Goal: Information Seeking & Learning: Learn about a topic

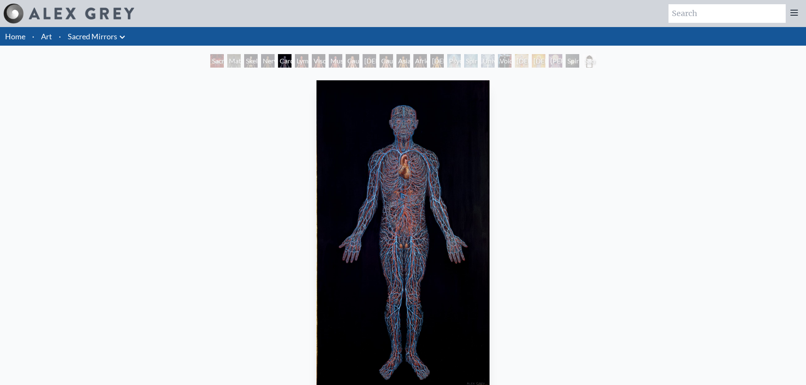
drag, startPoint x: 393, startPoint y: 193, endPoint x: 389, endPoint y: 189, distance: 5.7
click at [549, 190] on div "Cardiovascular System 1980, oil on linen, 46 x 84 in. Visit the CoSM Shop" at bounding box center [403, 284] width 792 height 414
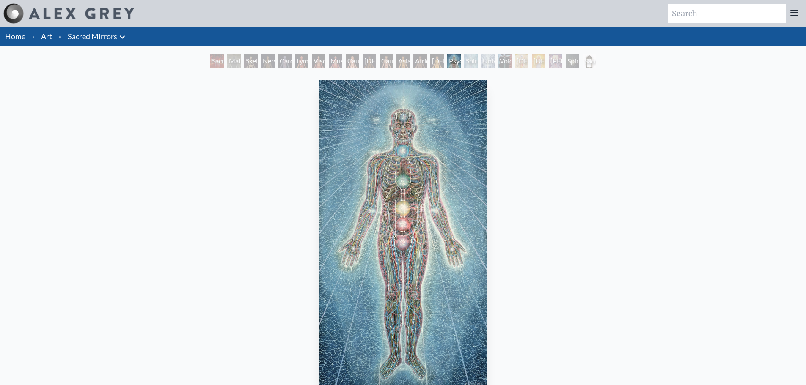
click at [573, 283] on div "Psychic Energy System 1980, acrylic on linen, 46 x 84 in. Visit the CoSM Shop P…" at bounding box center [403, 379] width 792 height 604
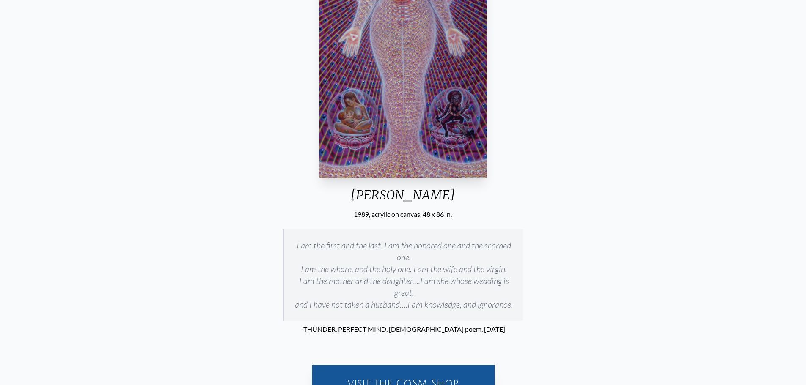
scroll to position [212, 0]
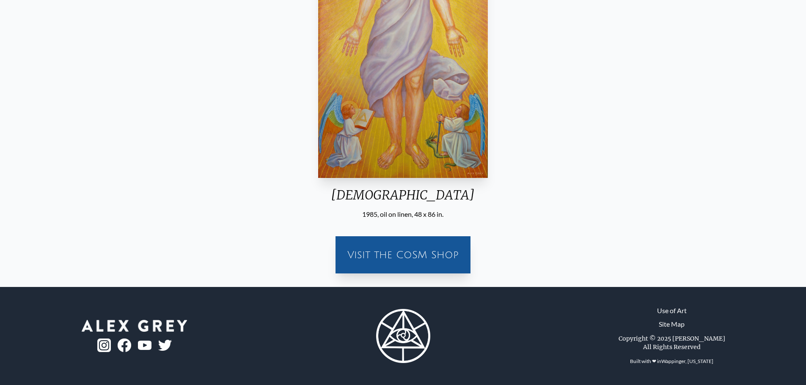
scroll to position [211, 0]
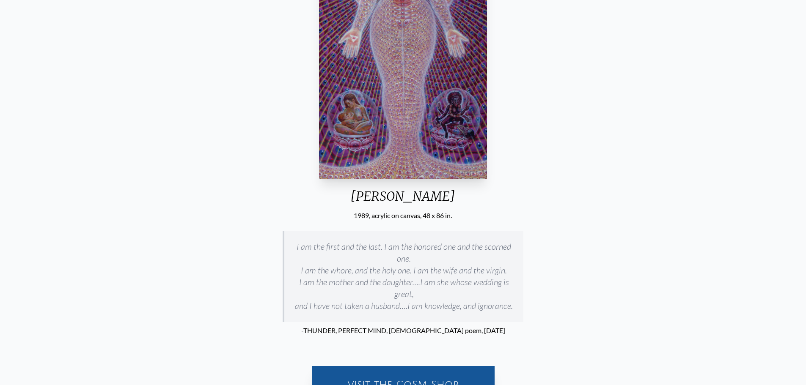
scroll to position [212, 0]
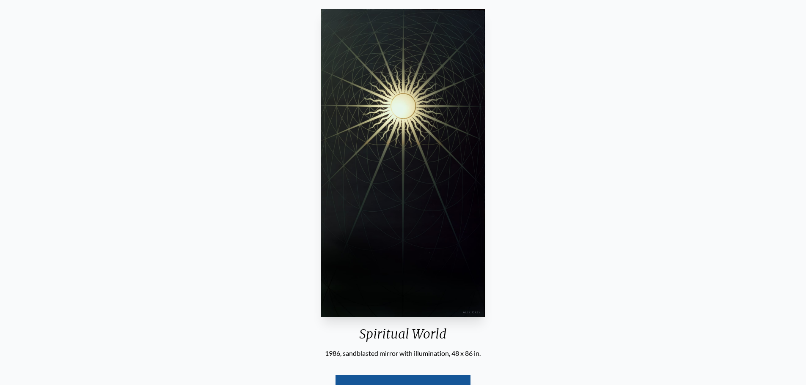
scroll to position [168, 0]
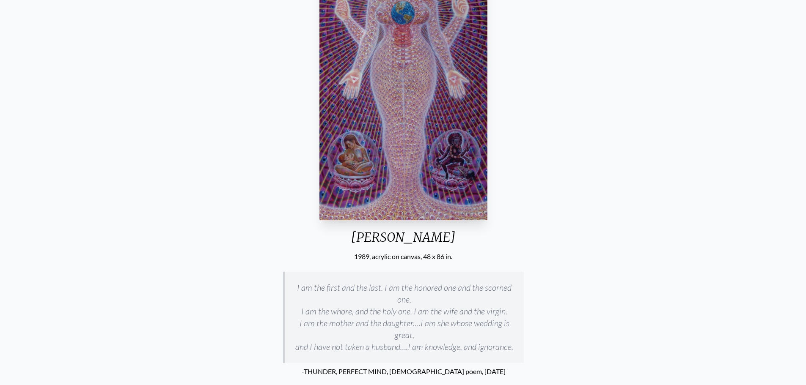
click at [603, 186] on div "[PERSON_NAME] 1989, acrylic on canvas, 48 x 86 in. I am the first and the last.…" at bounding box center [403, 275] width 792 height 732
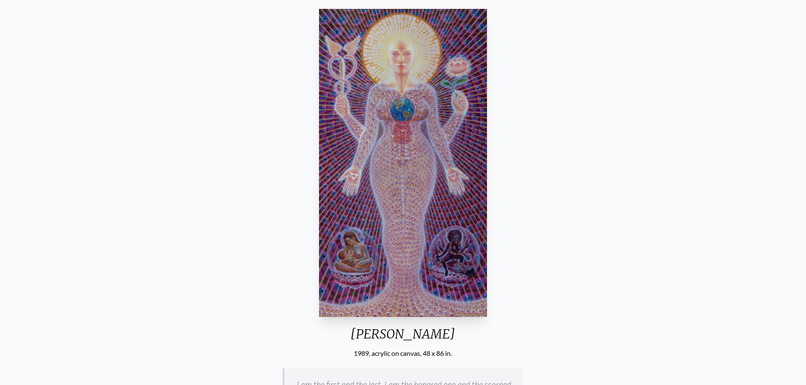
scroll to position [85, 0]
